Goal: Find specific page/section: Find specific page/section

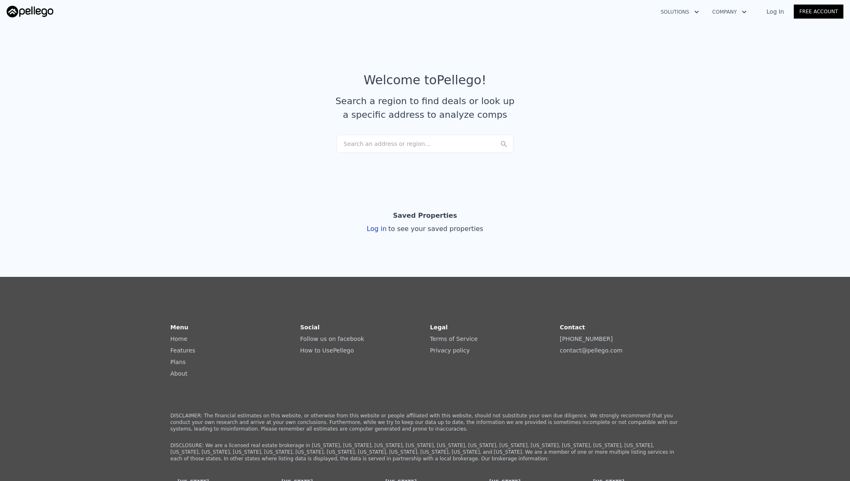
click at [368, 137] on div "Search an address or region..." at bounding box center [424, 144] width 177 height 18
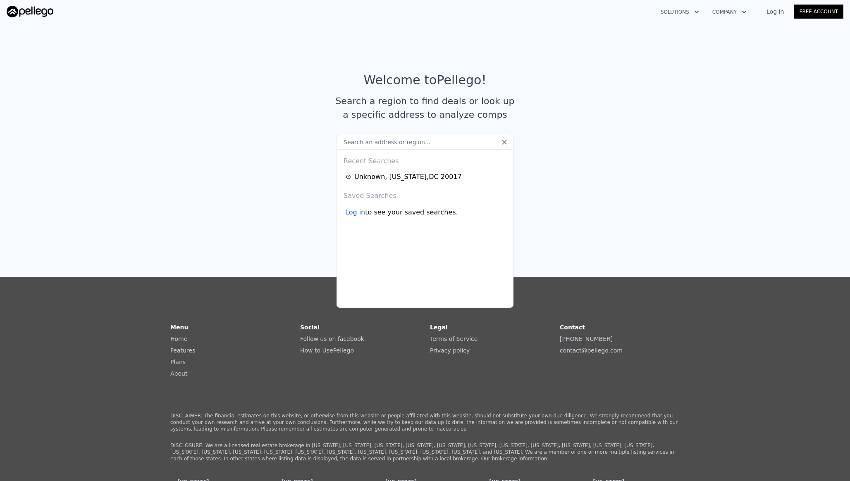
type input "[STREET_ADDRESS]"
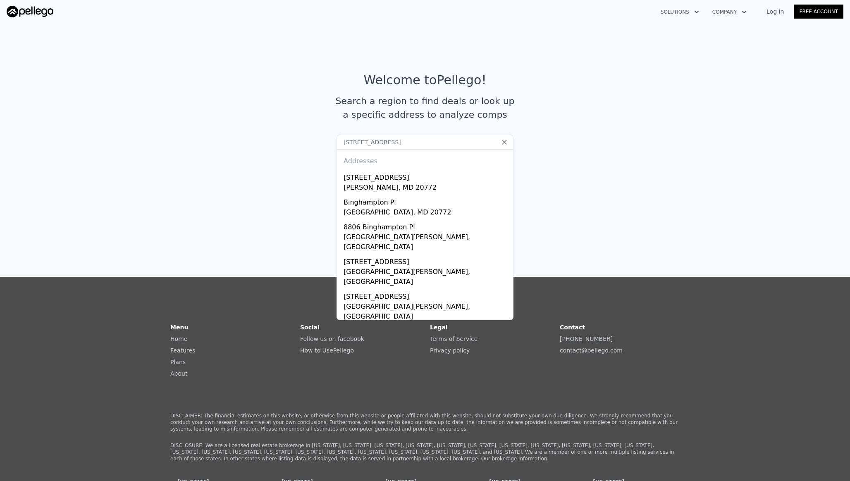
click at [772, 10] on link "Log In" at bounding box center [774, 11] width 37 height 8
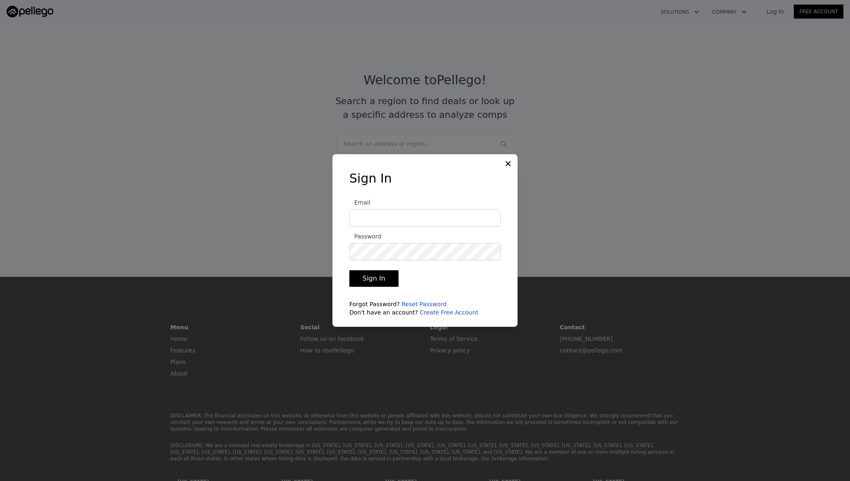
type input "[EMAIL_ADDRESS][PERSON_NAME][DOMAIN_NAME]"
click at [377, 278] on button "Sign In" at bounding box center [373, 278] width 49 height 17
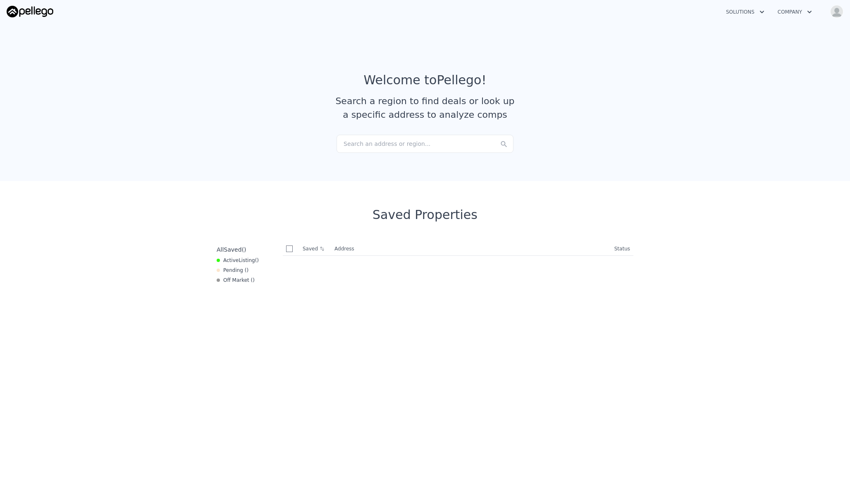
click at [431, 141] on div "Search an address or region..." at bounding box center [424, 144] width 177 height 18
click at [383, 139] on input "text" at bounding box center [424, 142] width 177 height 15
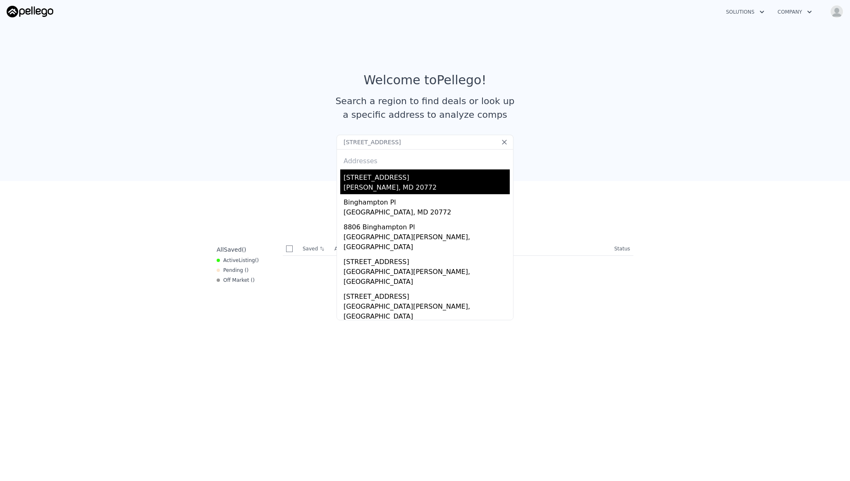
type input "[STREET_ADDRESS]"
click at [376, 179] on div "[STREET_ADDRESS]" at bounding box center [426, 175] width 166 height 13
